Goal: Information Seeking & Learning: Check status

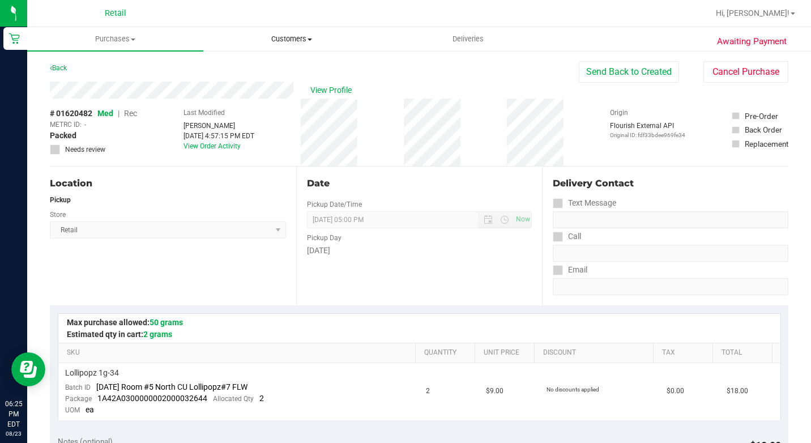
click at [297, 39] on span "Customers" at bounding box center [291, 39] width 175 height 10
click at [234, 62] on li "All customers" at bounding box center [291, 69] width 176 height 14
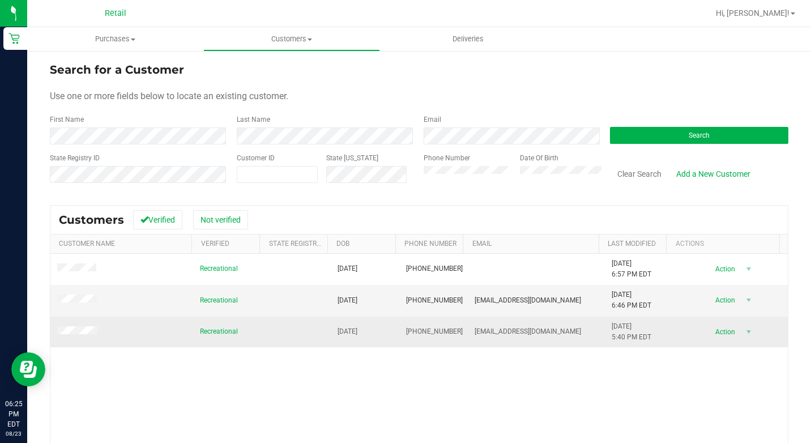
click at [72, 336] on span at bounding box center [79, 331] width 44 height 11
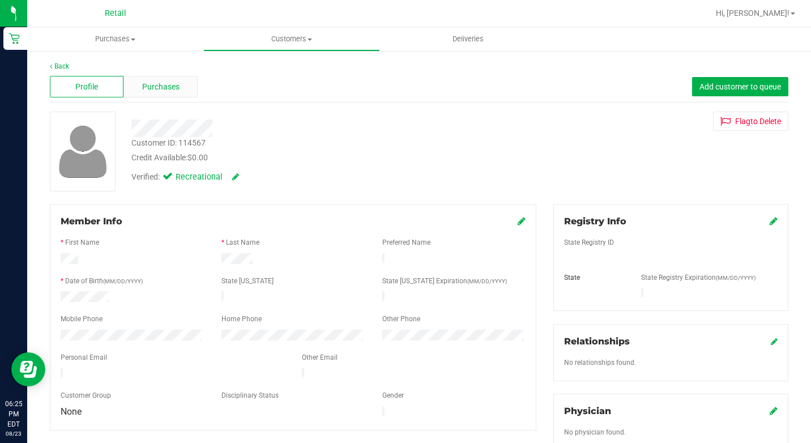
click at [146, 91] on span "Purchases" at bounding box center [160, 87] width 37 height 12
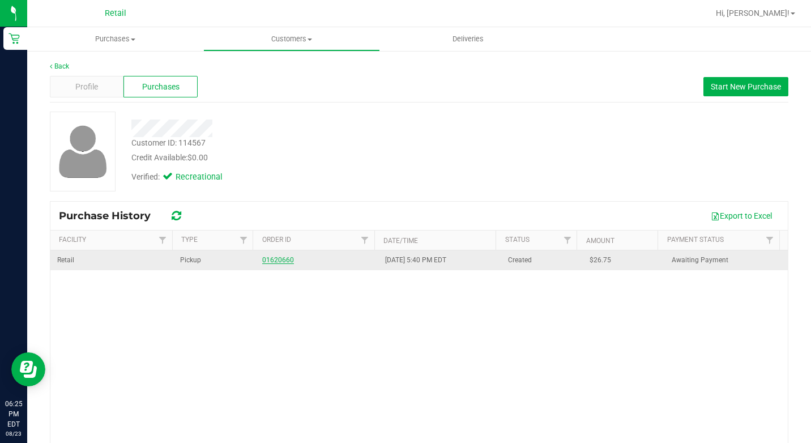
click at [284, 259] on link "01620660" at bounding box center [278, 260] width 32 height 8
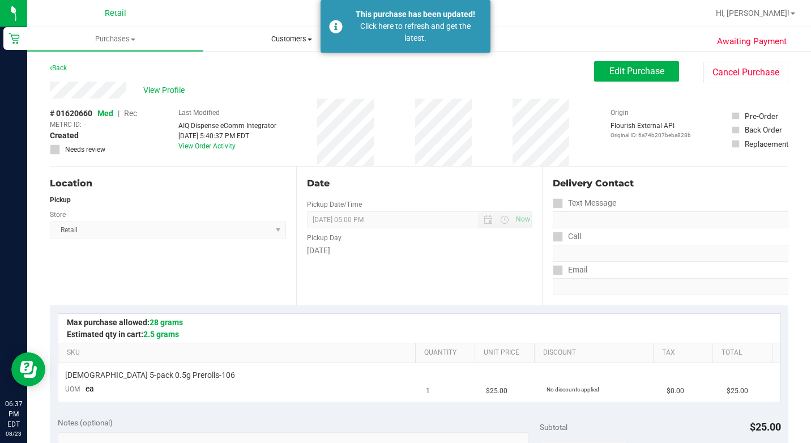
click at [272, 37] on span "Customers" at bounding box center [291, 39] width 175 height 10
click at [262, 68] on span "All customers" at bounding box center [244, 68] width 82 height 10
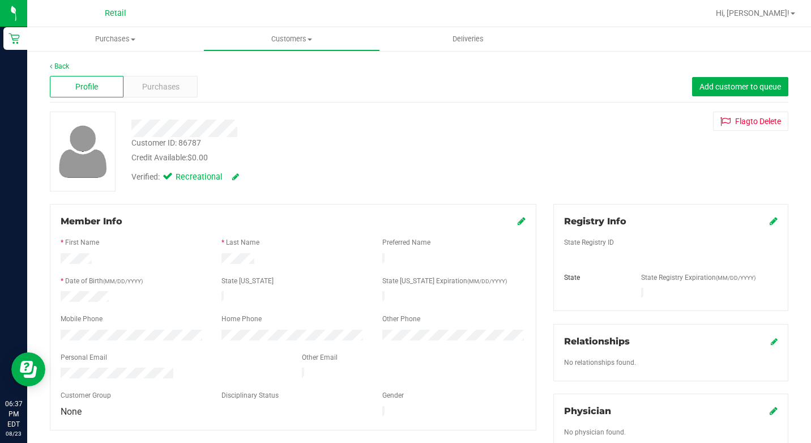
click at [186, 99] on div "Profile Purchases Add customer to queue" at bounding box center [419, 86] width 739 height 31
click at [188, 83] on div "Purchases" at bounding box center [160, 87] width 74 height 22
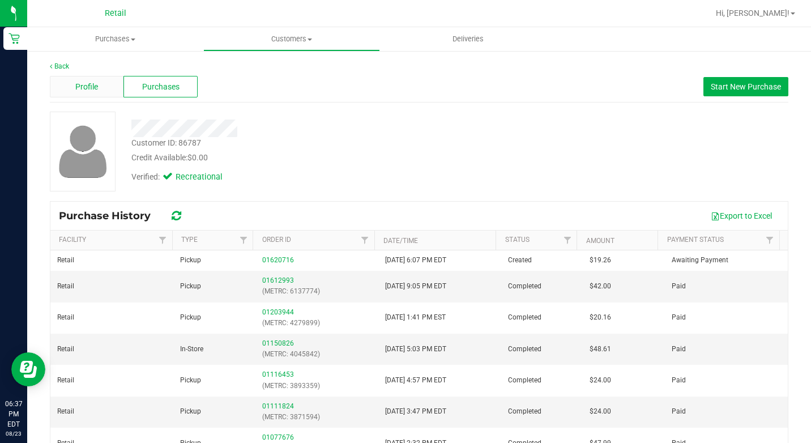
click at [80, 88] on span "Profile" at bounding box center [86, 87] width 23 height 12
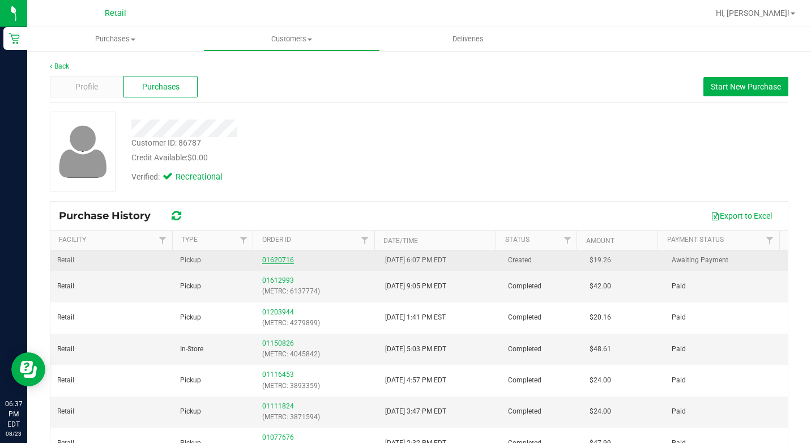
click at [278, 263] on link "01620716" at bounding box center [278, 260] width 32 height 8
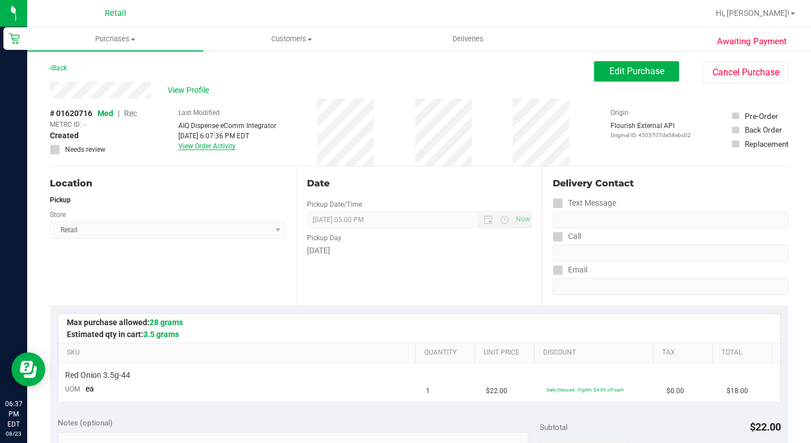
click at [209, 144] on link "View Order Activity" at bounding box center [206, 146] width 57 height 8
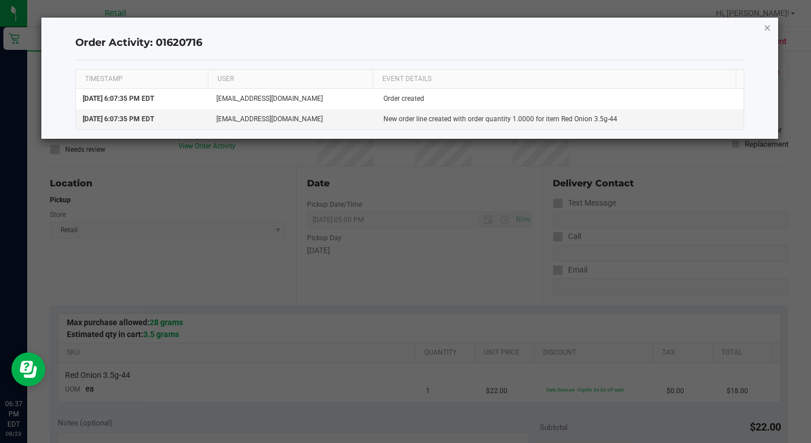
click at [765, 27] on icon "button" at bounding box center [768, 27] width 8 height 14
